Goal: Check status: Check status

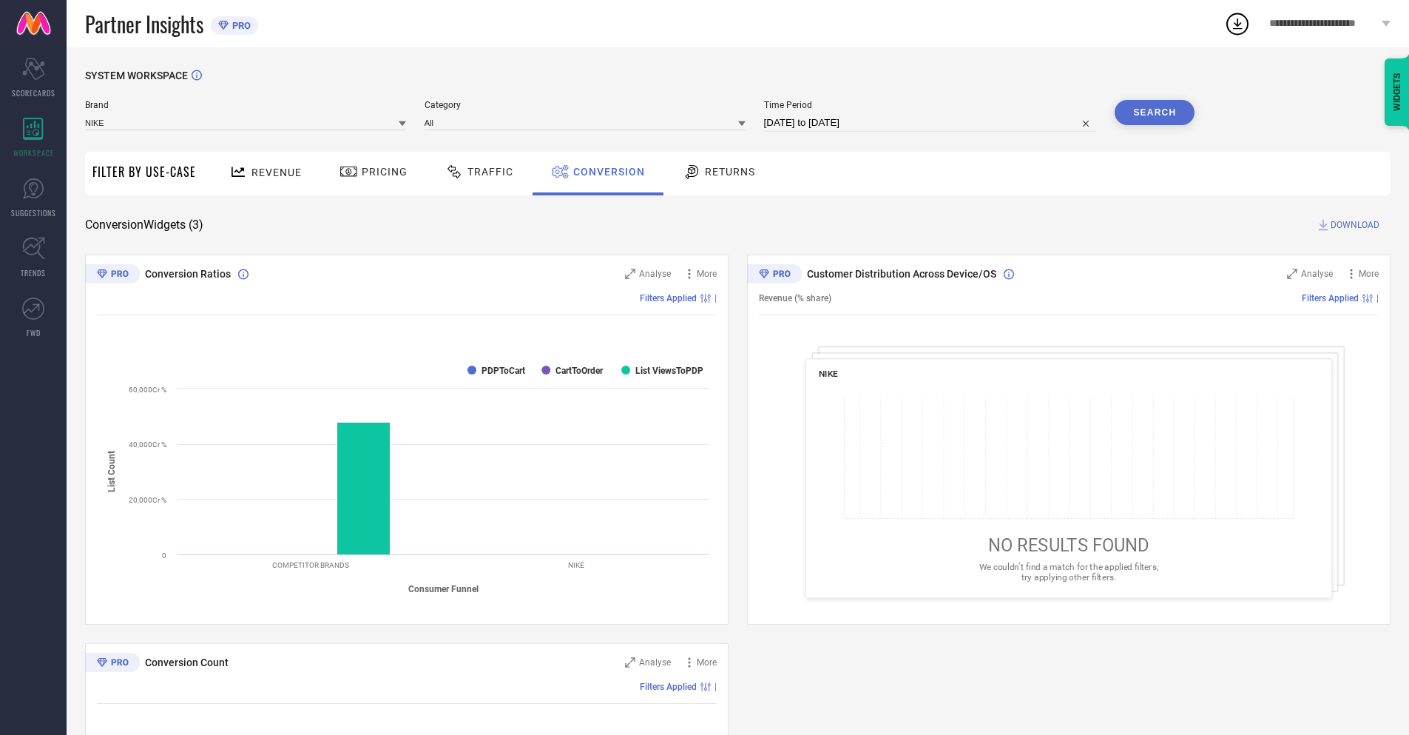
click at [929, 123] on input "[DATE] to [DATE]" at bounding box center [930, 123] width 333 height 18
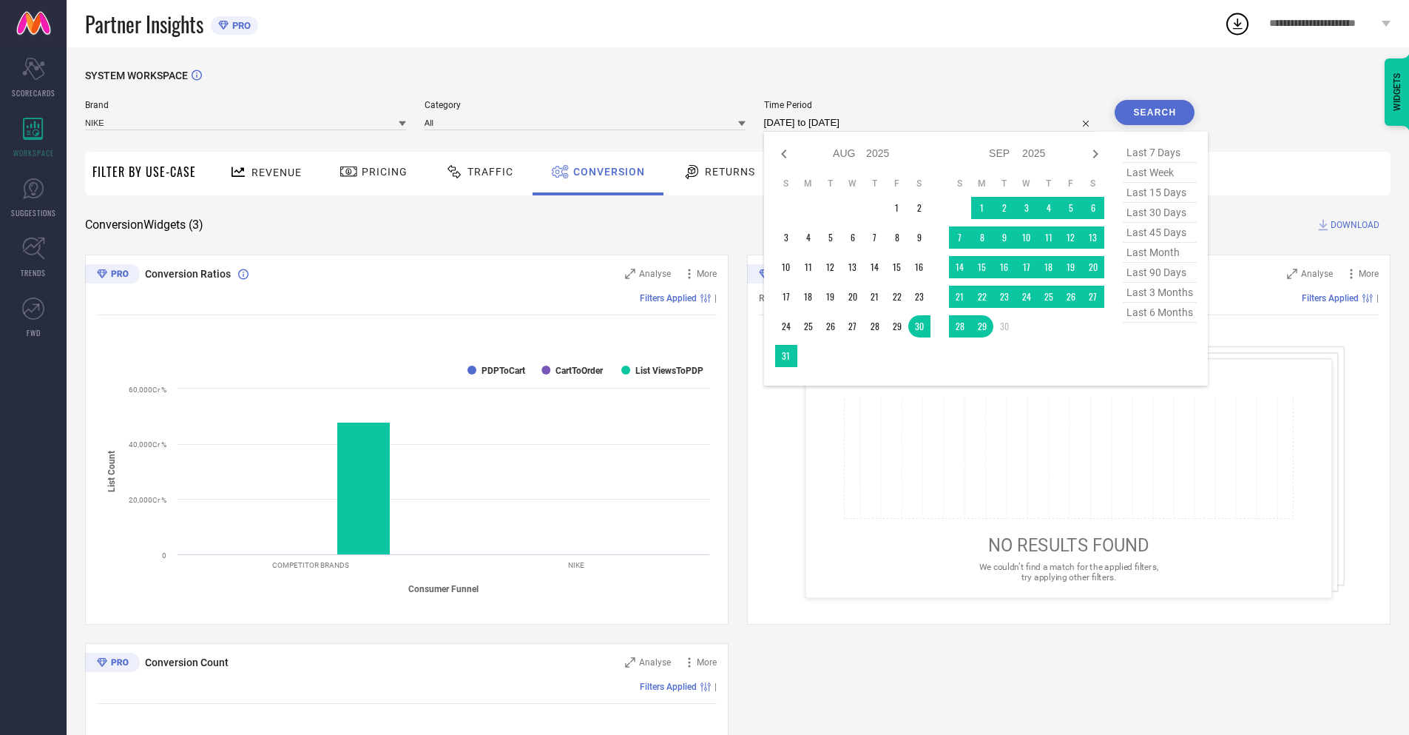
select select "8"
select select "2025"
select select "9"
select select "2025"
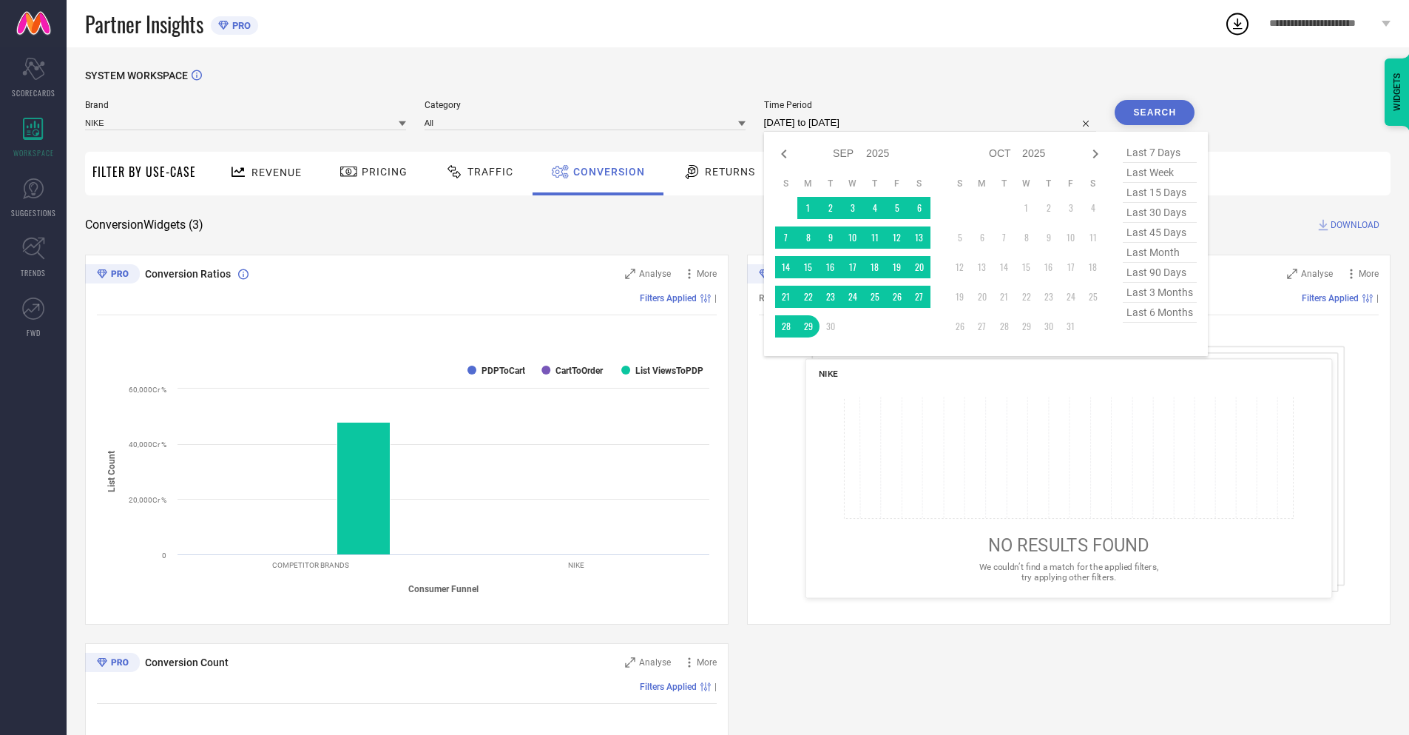
click at [806, 326] on td "29" at bounding box center [808, 326] width 22 height 22
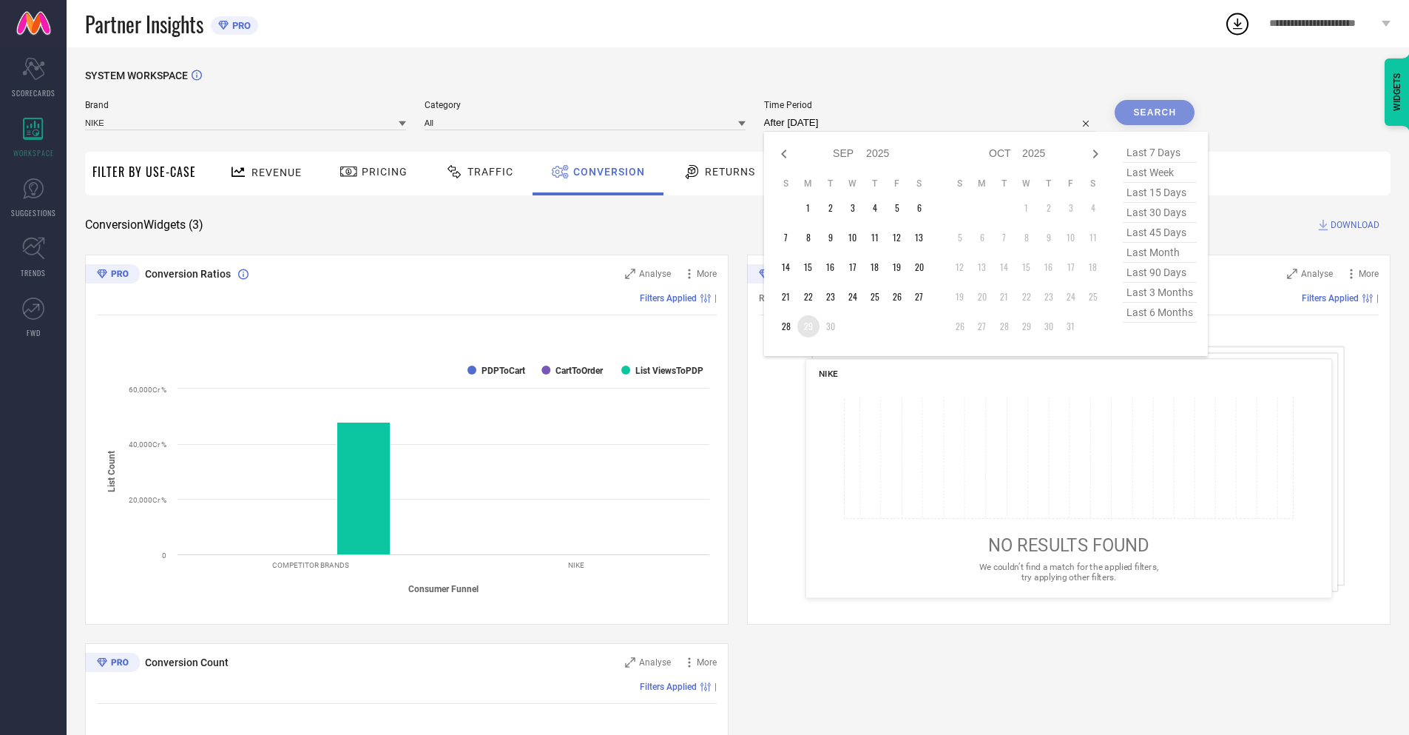
type input "[DATE] to [DATE]"
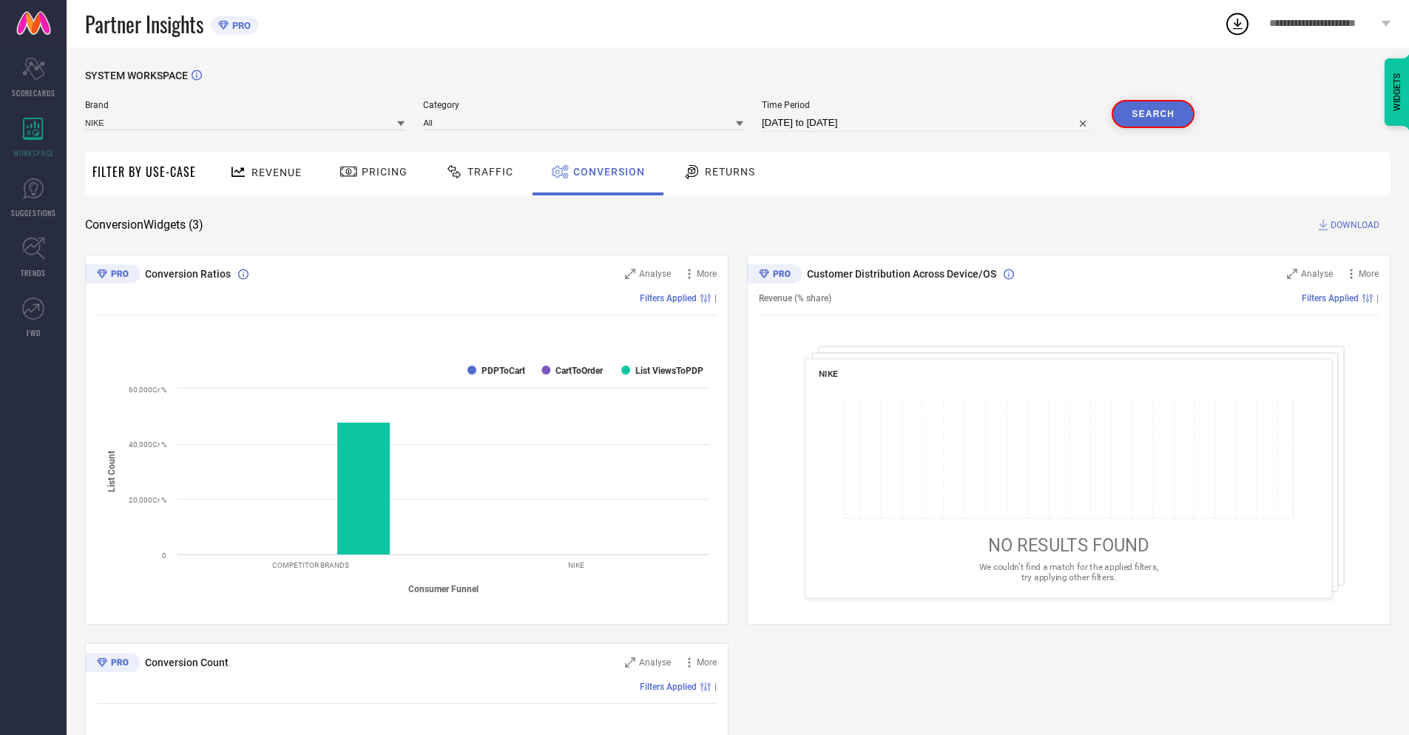
click at [1155, 112] on button "Search" at bounding box center [1153, 114] width 83 height 28
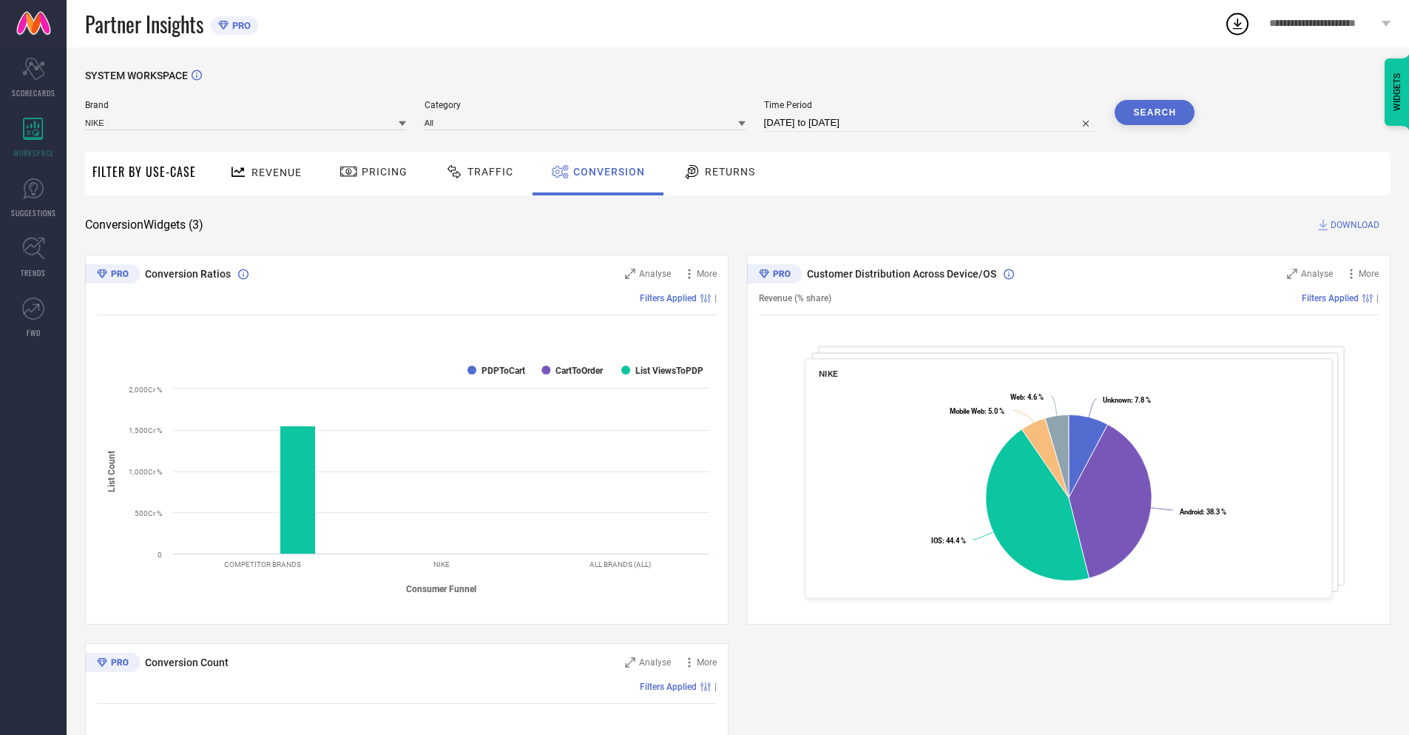
click at [1355, 225] on span "DOWNLOAD" at bounding box center [1355, 224] width 49 height 15
